Goal: Task Accomplishment & Management: Use online tool/utility

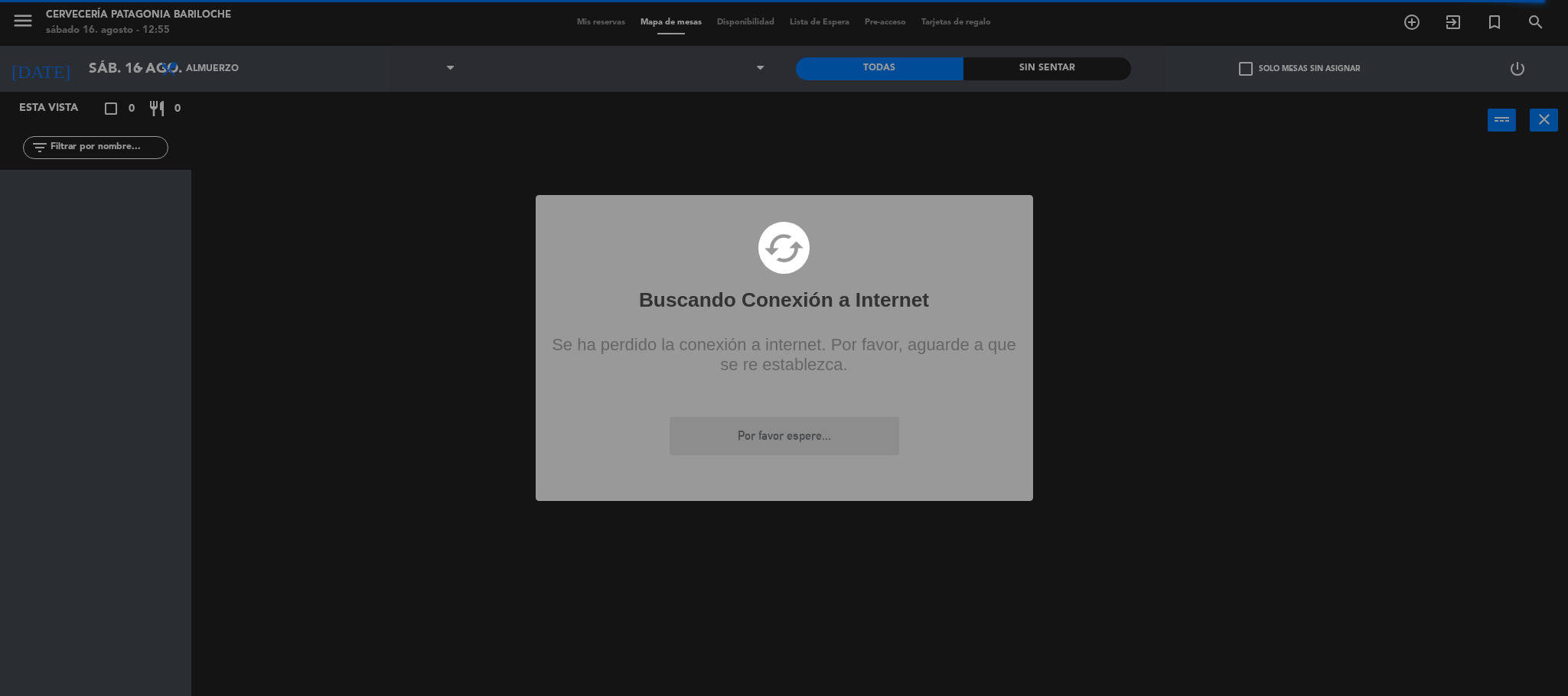
scroll to position [592, 0]
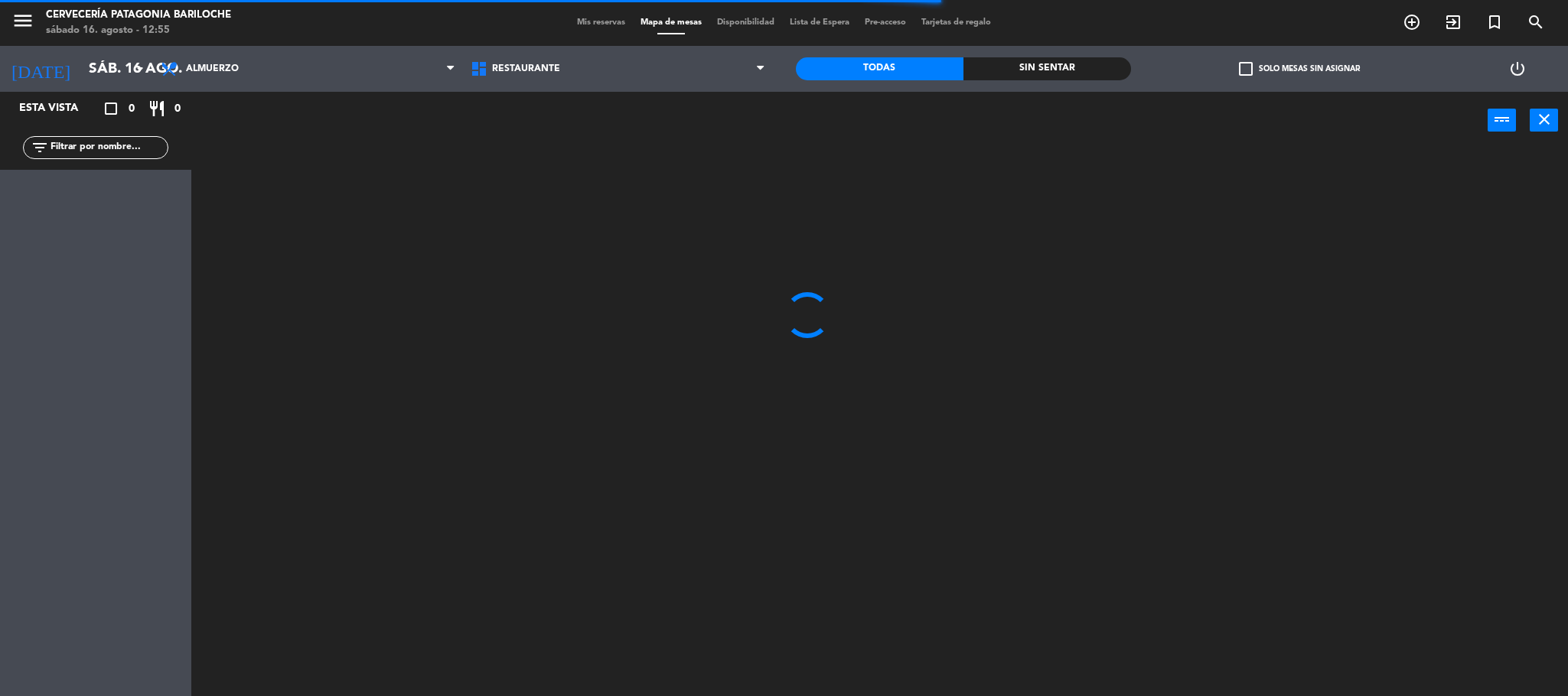
scroll to position [592, 0]
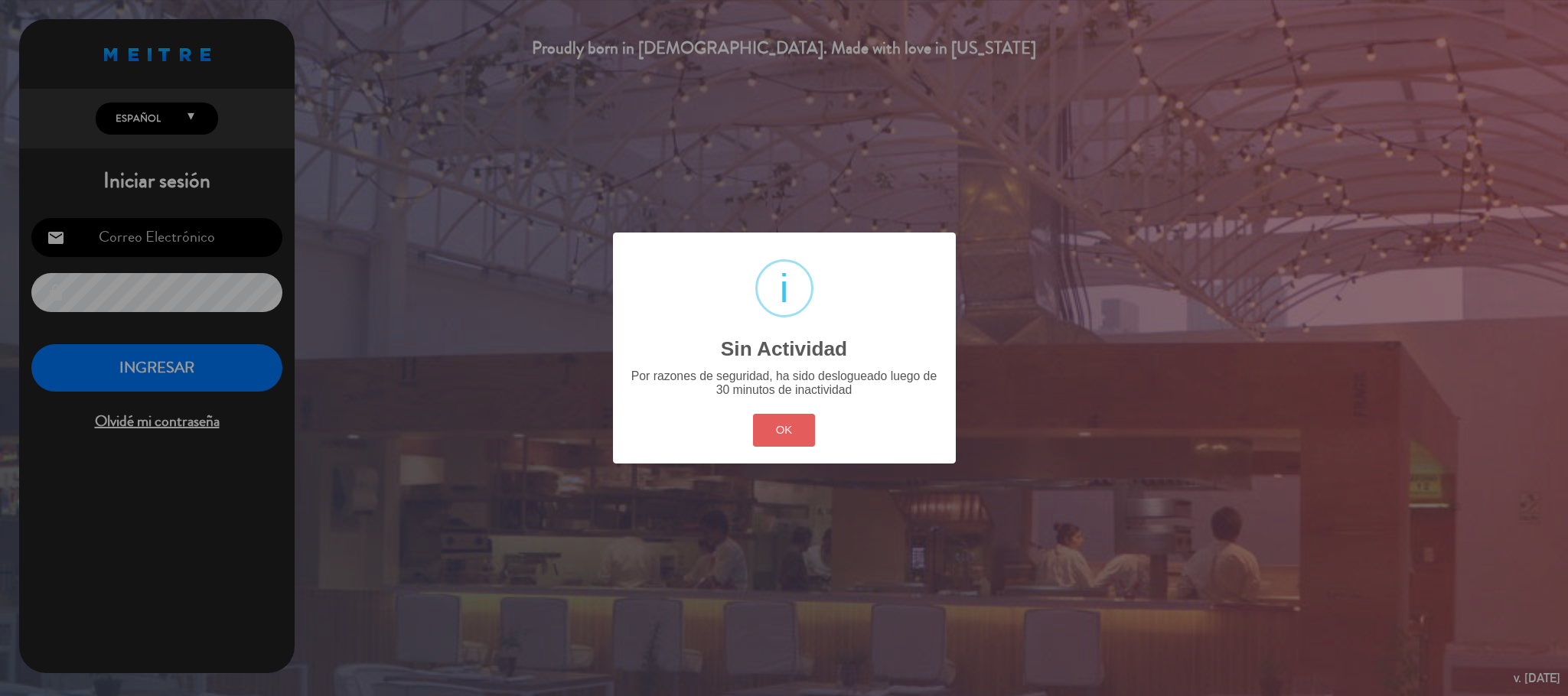
type input "[EMAIL_ADDRESS][DOMAIN_NAME]"
click at [783, 438] on button "OK" at bounding box center [784, 430] width 62 height 33
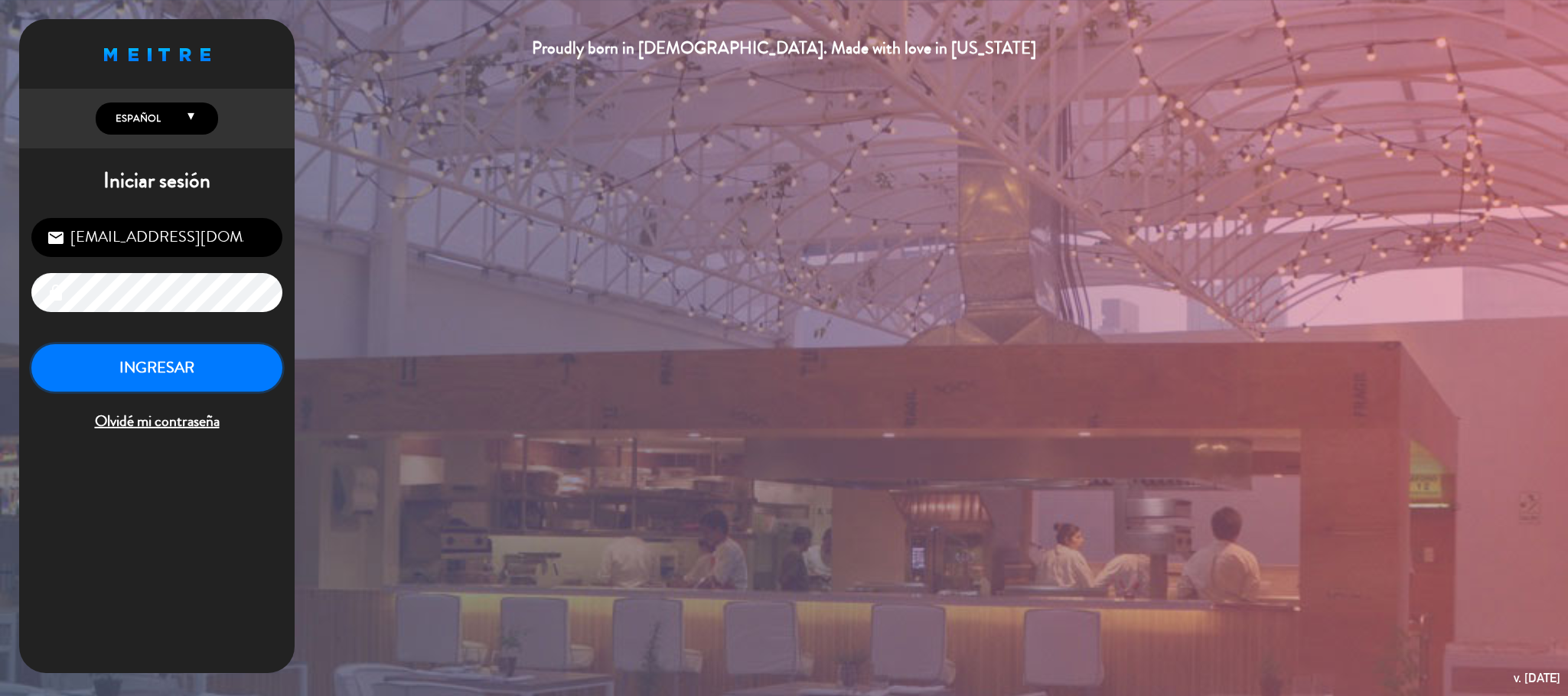
click at [156, 365] on button "INGRESAR" at bounding box center [157, 368] width 251 height 48
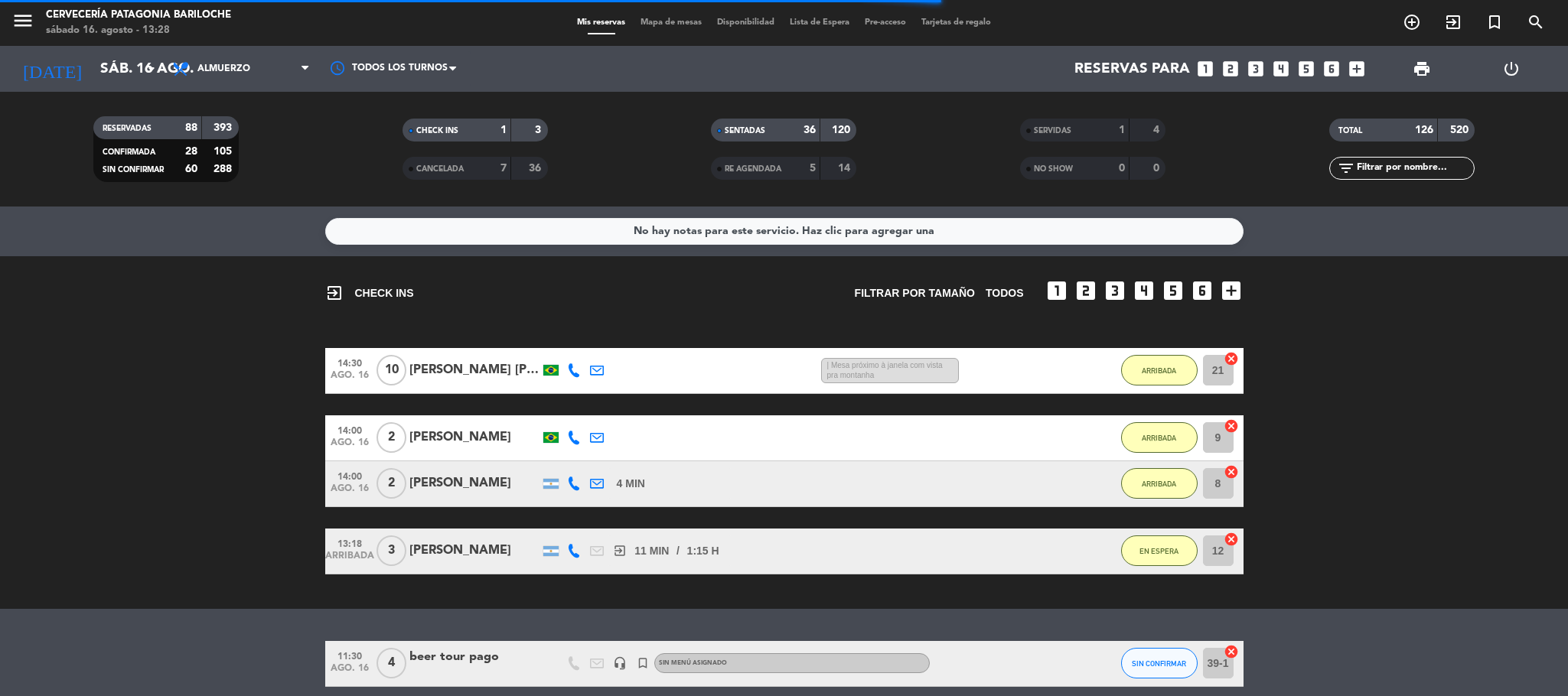
click at [682, 24] on span "Mapa de mesas" at bounding box center [671, 23] width 77 height 9
